Goal: Information Seeking & Learning: Learn about a topic

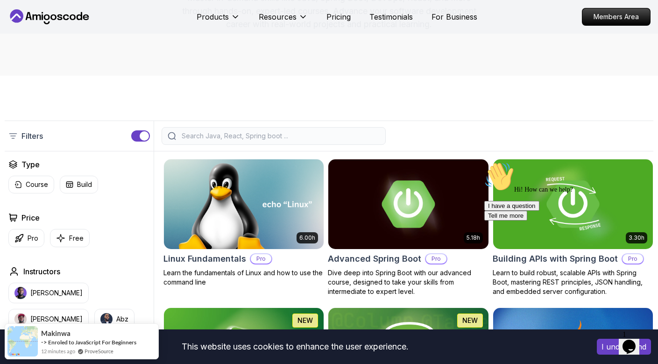
scroll to position [135, 0]
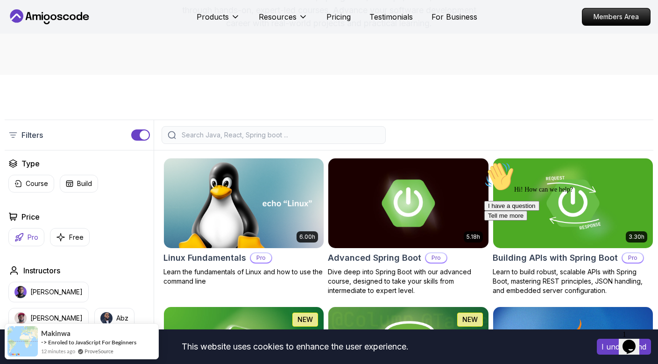
click at [21, 237] on icon "button" at bounding box center [18, 236] width 7 height 7
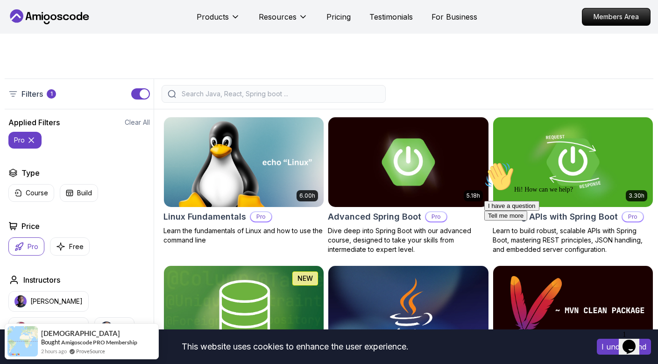
scroll to position [196, 0]
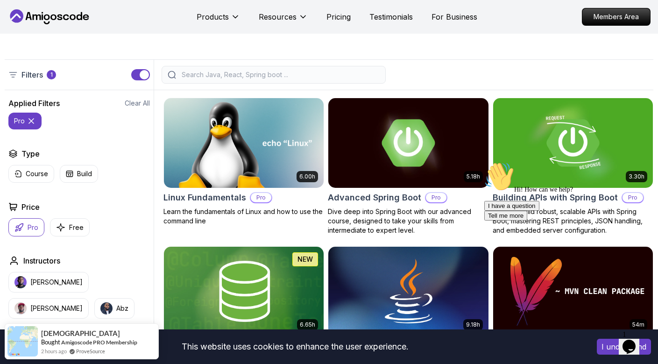
click at [484, 162] on icon "Chat attention grabber" at bounding box center [484, 162] width 0 height 0
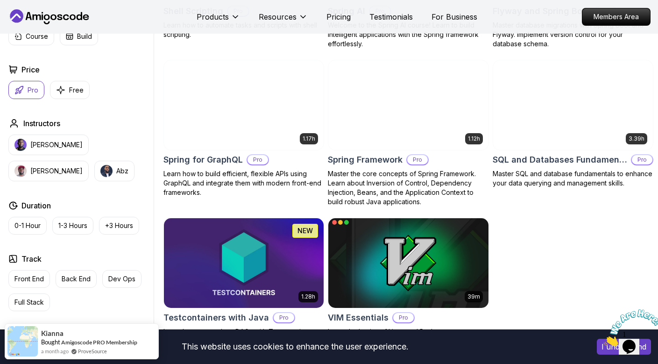
scroll to position [1849, 0]
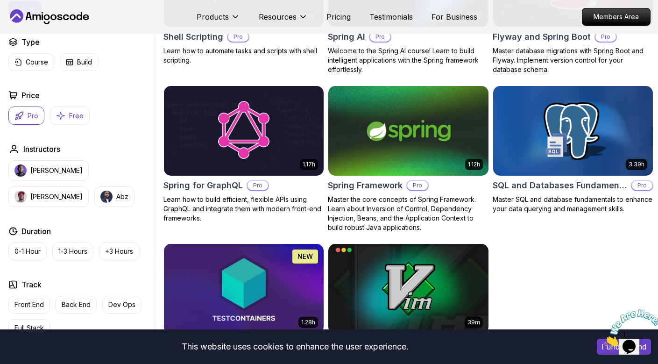
click at [74, 111] on p "Free" at bounding box center [76, 115] width 14 height 9
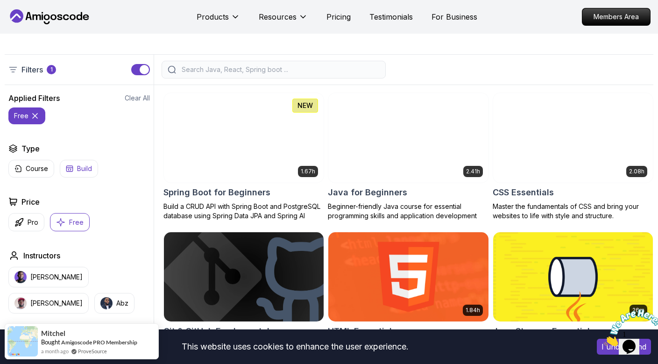
scroll to position [200, 0]
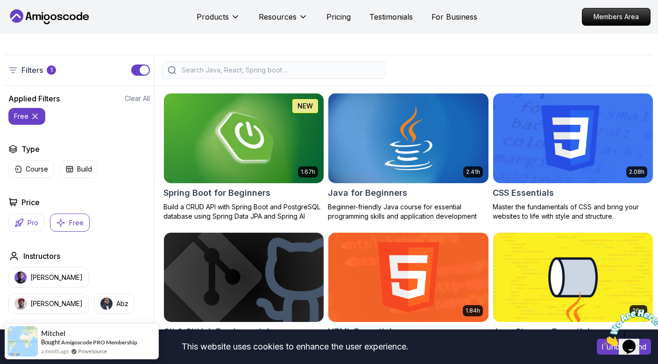
click at [33, 219] on p "Pro" at bounding box center [33, 222] width 11 height 9
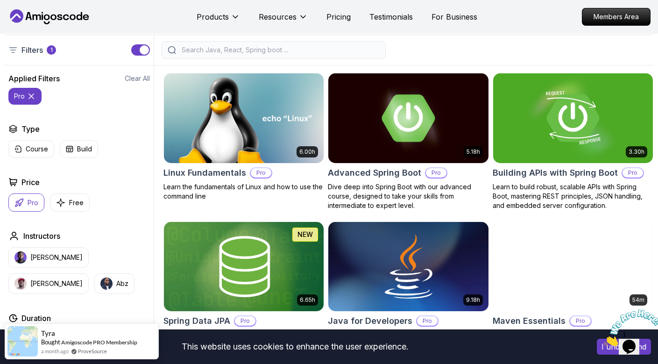
scroll to position [229, 0]
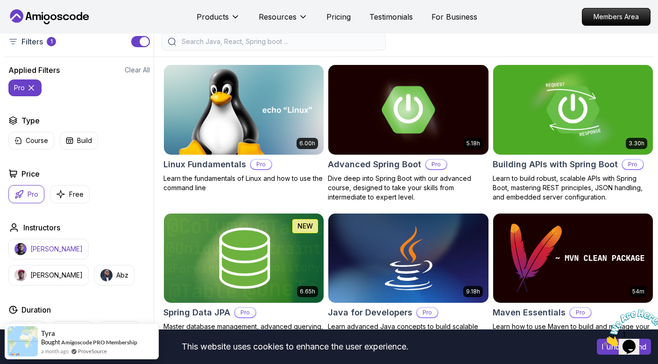
click at [38, 253] on p "[PERSON_NAME]" at bounding box center [56, 248] width 52 height 9
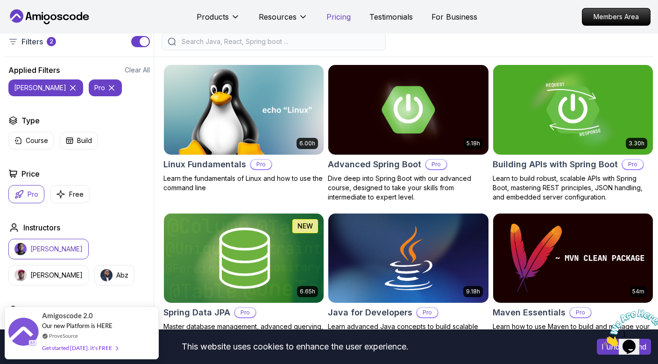
click at [336, 17] on p "Pricing" at bounding box center [338, 16] width 24 height 11
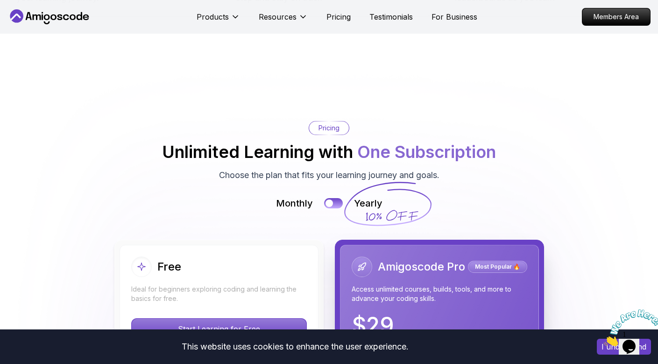
scroll to position [1944, 0]
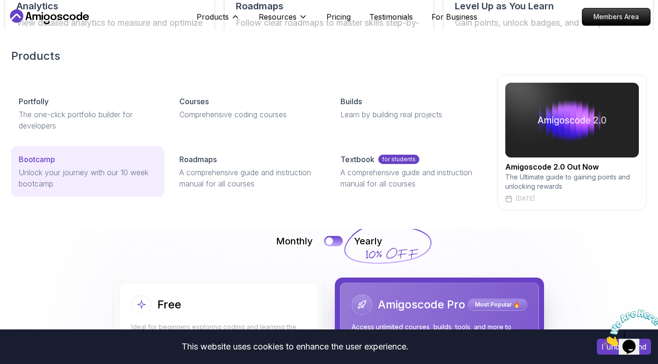
click at [40, 163] on p "Bootcamp" at bounding box center [37, 159] width 36 height 11
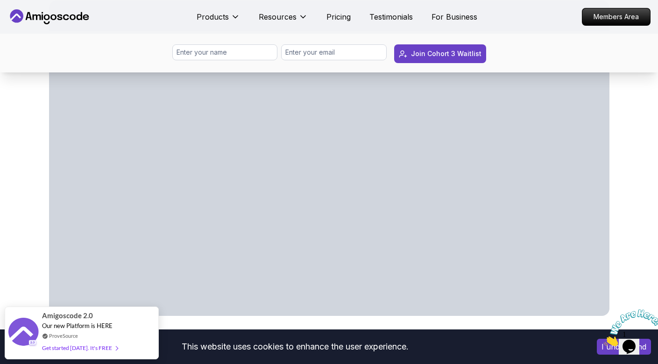
scroll to position [60, 0]
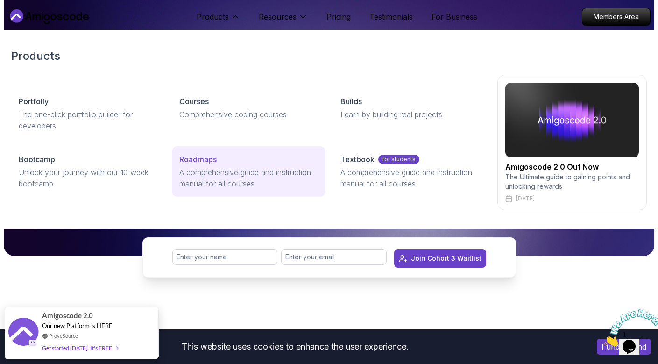
click at [189, 175] on p "A comprehensive guide and instruction manual for all courses" at bounding box center [248, 178] width 138 height 22
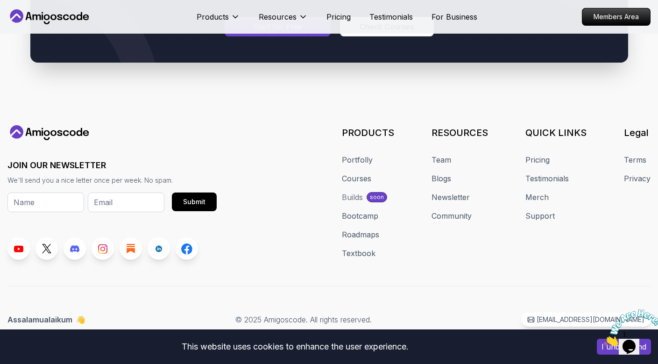
scroll to position [1024, 0]
click at [369, 233] on link "Roadmaps" at bounding box center [360, 234] width 37 height 11
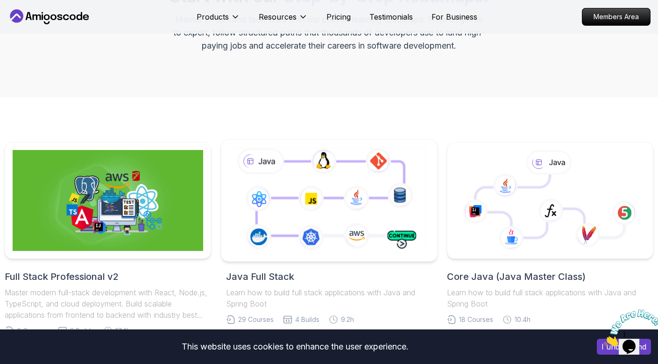
scroll to position [113, 0]
click at [390, 241] on icon at bounding box center [329, 200] width 198 height 110
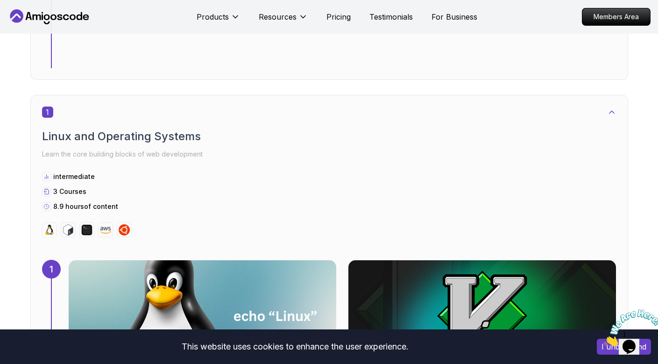
scroll to position [424, 0]
